Goal: Task Accomplishment & Management: Complete application form

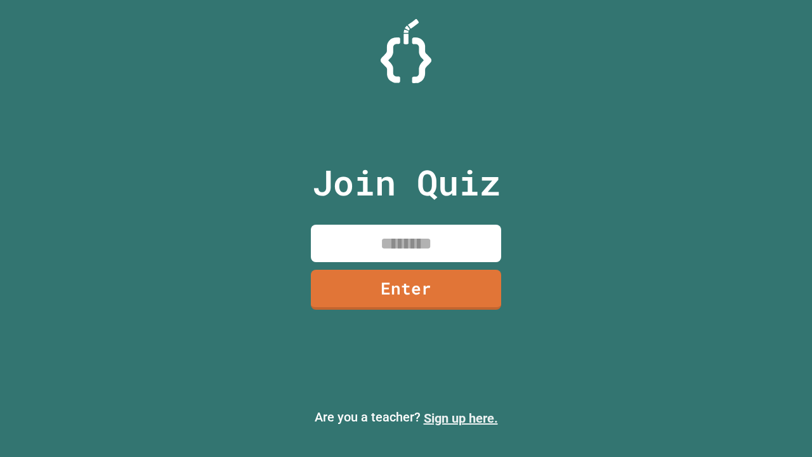
click at [460, 418] on link "Sign up here." at bounding box center [461, 417] width 74 height 15
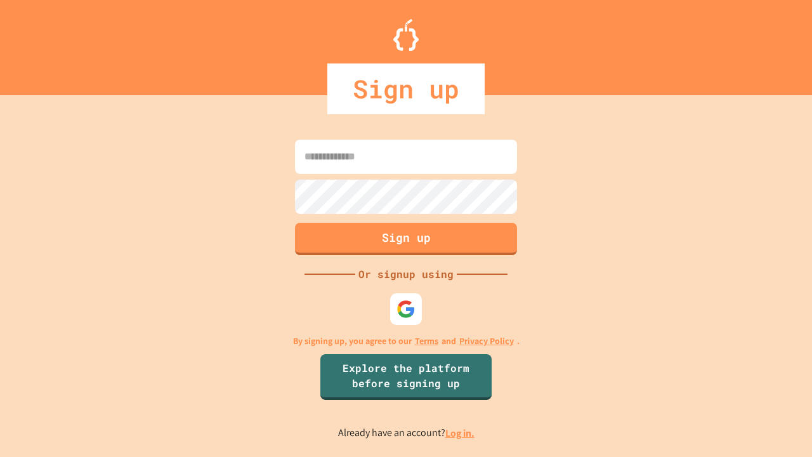
click at [460, 433] on link "Log in." at bounding box center [459, 432] width 29 height 13
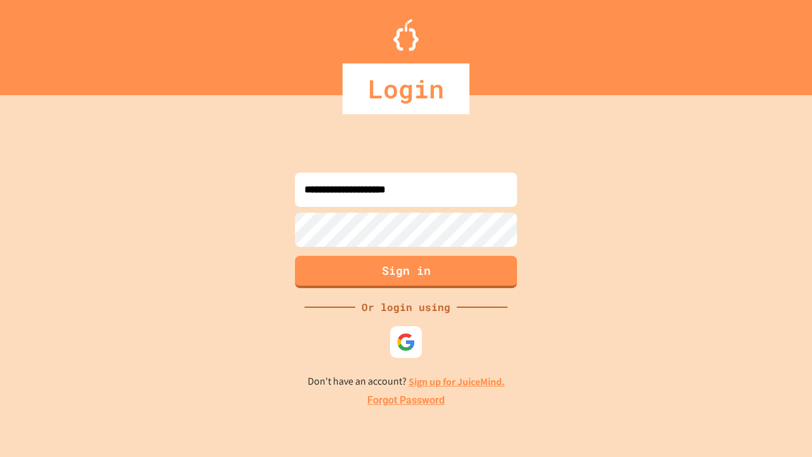
type input "**********"
